Goal: Task Accomplishment & Management: Use online tool/utility

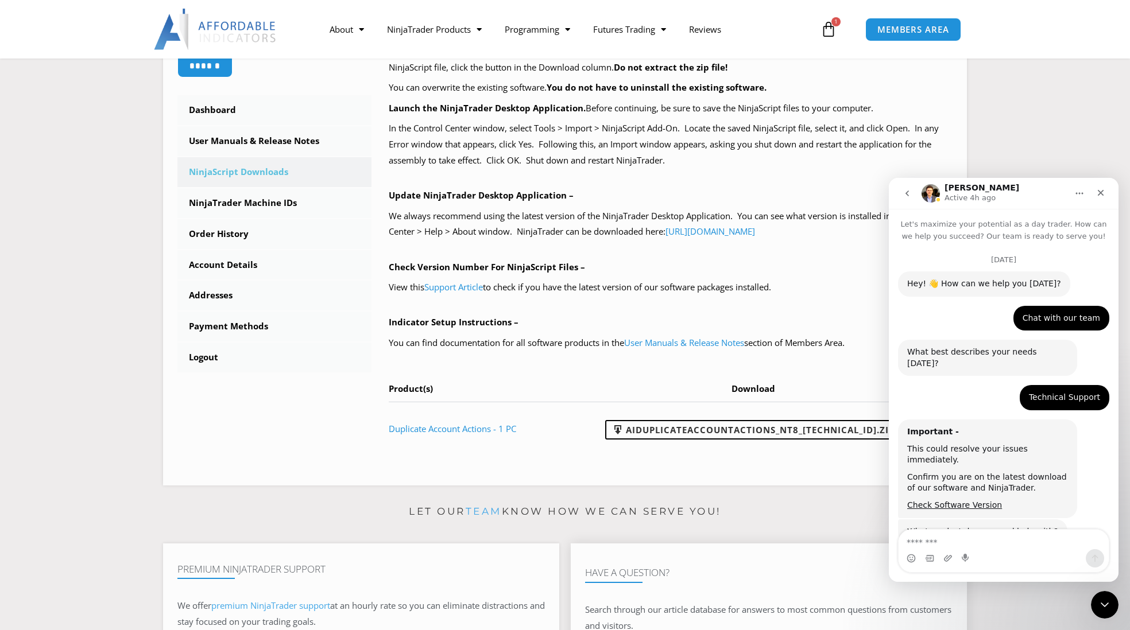
scroll to position [4512, 0]
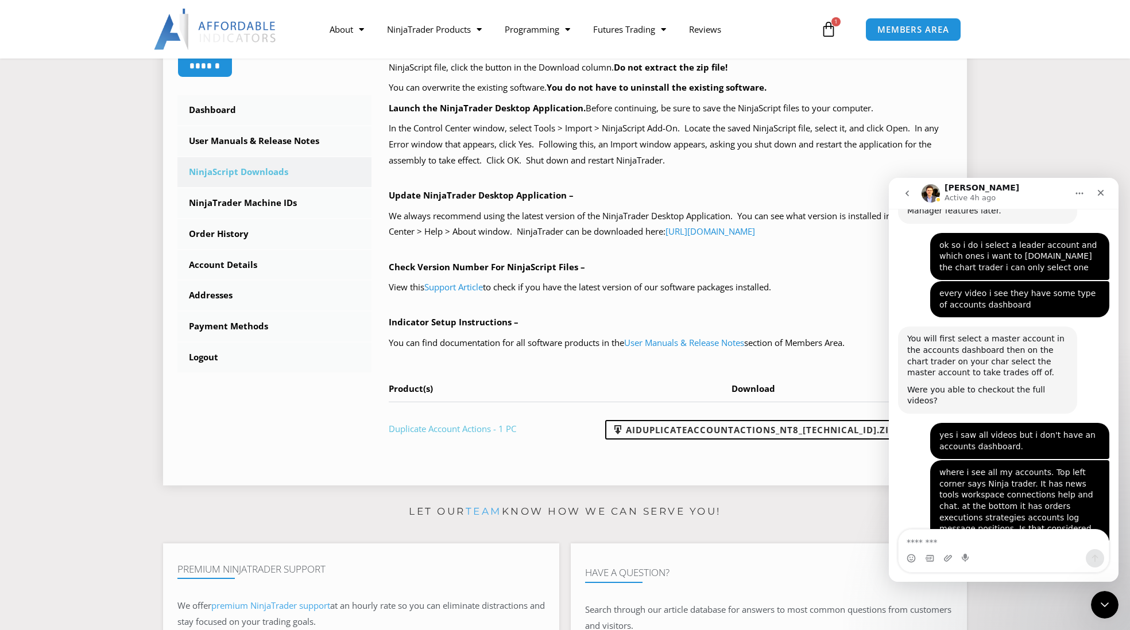
click at [451, 430] on link "Duplicate Account Actions - 1 PC" at bounding box center [452, 428] width 127 height 11
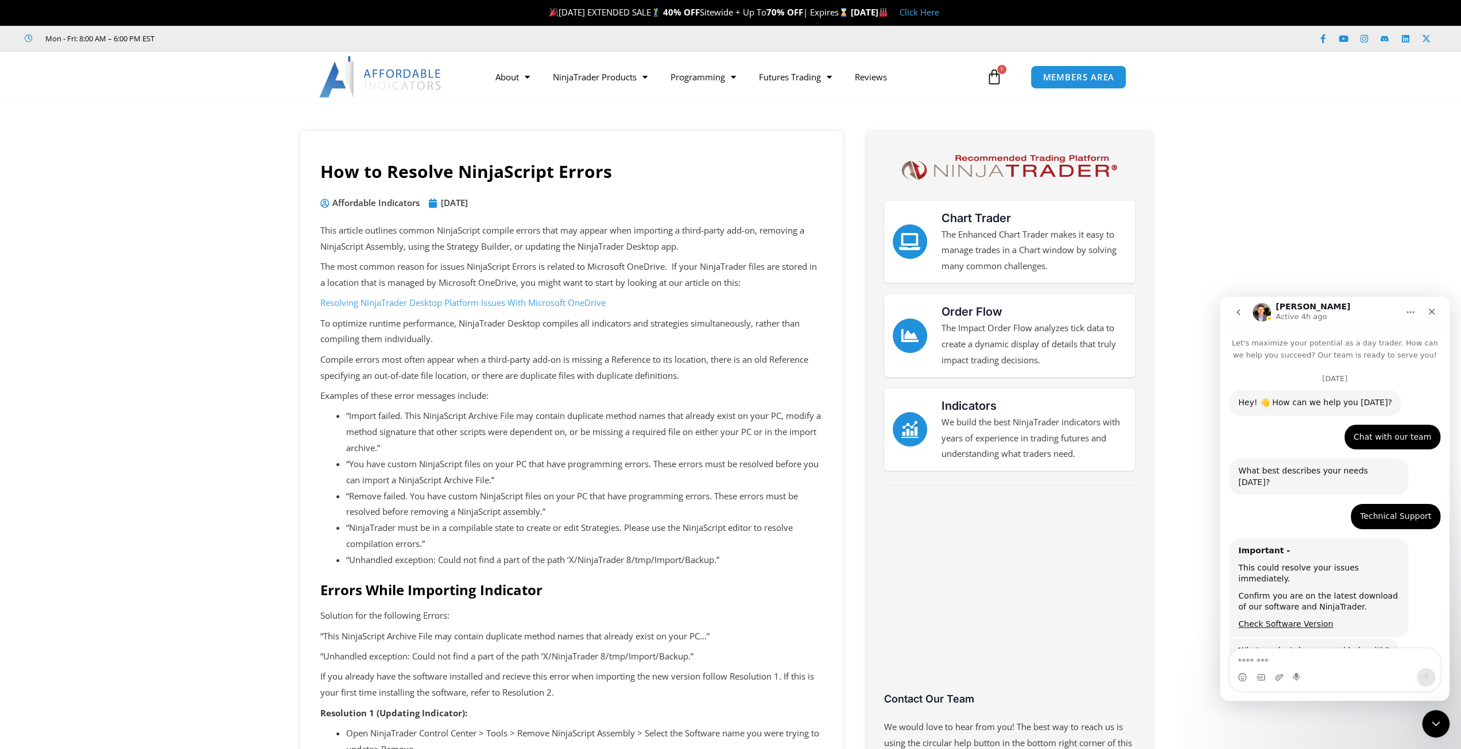
scroll to position [4512, 0]
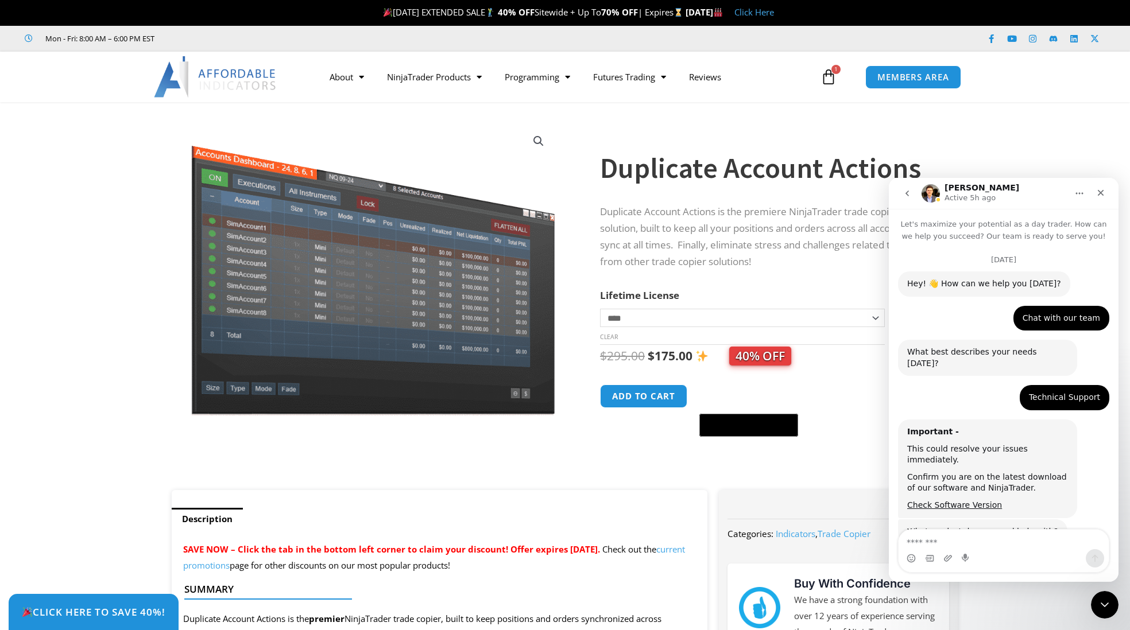
scroll to position [4512, 0]
